Goal: Information Seeking & Learning: Learn about a topic

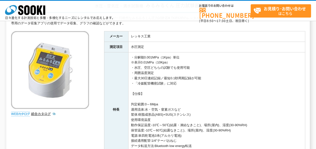
scroll to position [25, 0]
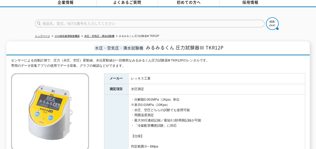
drag, startPoint x: 176, startPoint y: 123, endPoint x: 108, endPoint y: 80, distance: 80.4
click at [108, 80] on tbody "メーカー レッキス工業 測定項目 水圧測定 特長 ・分解能0.001MPa（1Kpa）単位 ※表示0.01MPa（10Kpa） ・水圧、空圧どちらの試験でも使…" at bounding box center [204, 142] width 201 height 136
drag, startPoint x: 163, startPoint y: 132, endPoint x: 129, endPoint y: 93, distance: 50.9
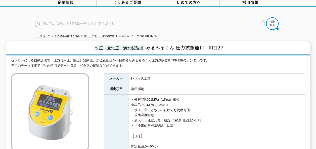
drag, startPoint x: 129, startPoint y: 93, endPoint x: 214, endPoint y: 127, distance: 91.9
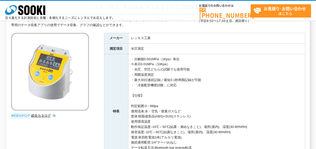
scroll to position [50, 0]
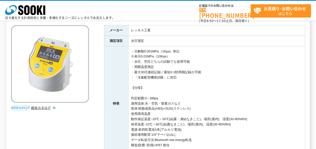
drag, startPoint x: 175, startPoint y: 69, endPoint x: 127, endPoint y: 52, distance: 51.2
click at [127, 52] on tr "特長 ・分解能0.001MPa（1Kpa）単位 ※表示0.01MPa（10Kpa） ・水圧、空圧どちらの試験でも使用可能 ・周囲温度測定 ・最大30日連続記録…" at bounding box center [204, 103] width 201 height 115
drag, startPoint x: 127, startPoint y: 52, endPoint x: 157, endPoint y: 64, distance: 32.2
click at [157, 64] on td "・分解能0.001MPa（1Kpa）単位 ※表示0.01MPa（10Kpa） ・水圧、空圧どちらの試験でも使用可能 ・周囲温度測定 ・最大30日連続記録／最短…" at bounding box center [216, 103] width 177 height 115
click at [155, 62] on td "・分解能0.001MPa（1Kpa）単位 ※表示0.01MPa（10Kpa） ・水圧、空圧どちらの試験でも使用可能 ・周囲温度測定 ・最大30日連続記録／最短…" at bounding box center [216, 103] width 177 height 115
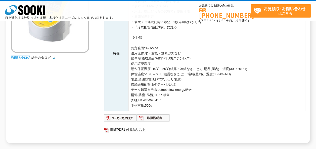
scroll to position [75, 0]
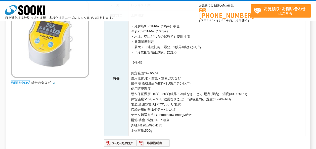
drag, startPoint x: 184, startPoint y: 129, endPoint x: 128, endPoint y: 72, distance: 79.4
click at [128, 72] on td "・分解能0.001MPa（1Kpa）単位 ※表示0.01MPa（10Kpa） ・水圧、空圧どちらの試験でも使用可能 ・周囲温度測定 ・最大30日連続記録／最短…" at bounding box center [216, 78] width 177 height 115
drag, startPoint x: 128, startPoint y: 72, endPoint x: 209, endPoint y: 97, distance: 84.2
click at [209, 97] on td "・分解能0.001MPa（1Kpa）単位 ※表示0.01MPa（10Kpa） ・水圧、空圧どちらの試験でも使用可能 ・周囲温度測定 ・最大30日連続記録／最短…" at bounding box center [216, 78] width 177 height 115
